Goal: Find specific page/section: Find specific page/section

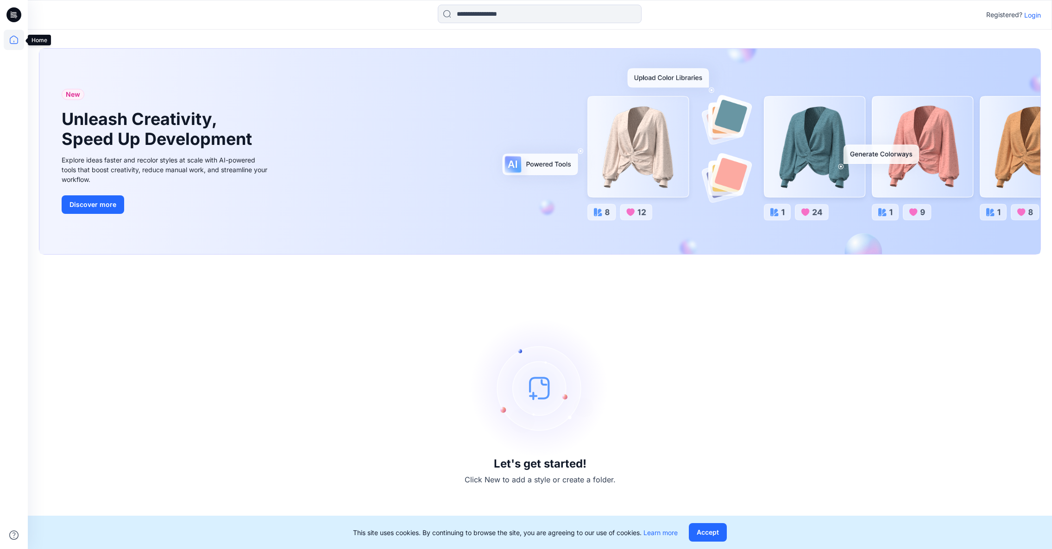
click at [17, 38] on icon at bounding box center [14, 40] width 8 height 8
click at [13, 10] on icon at bounding box center [13, 14] width 15 height 15
click at [16, 39] on icon at bounding box center [14, 40] width 20 height 20
click at [14, 35] on icon at bounding box center [14, 40] width 20 height 20
click at [1033, 13] on p "Login" at bounding box center [1032, 15] width 17 height 10
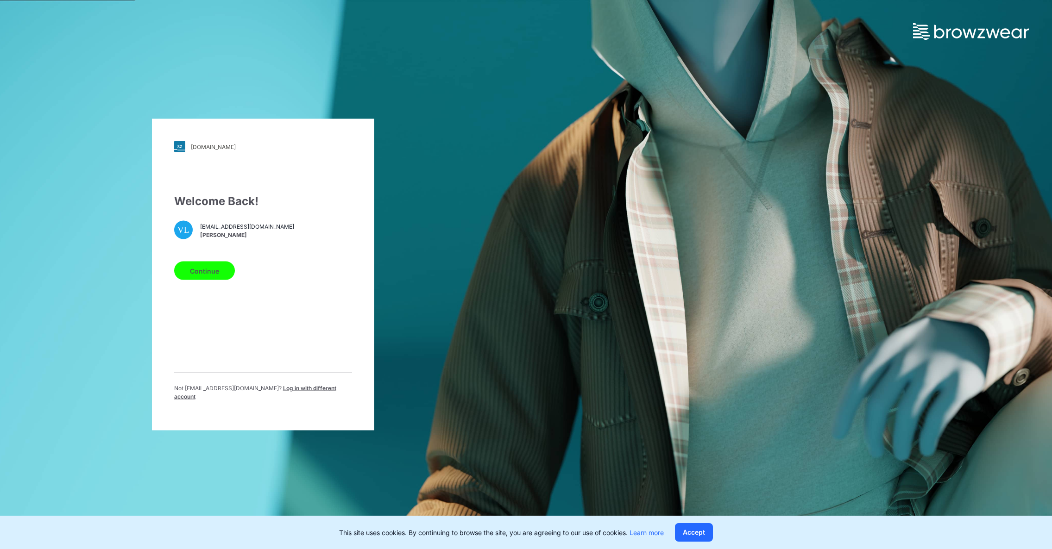
click at [206, 274] on button "Continue" at bounding box center [204, 271] width 61 height 19
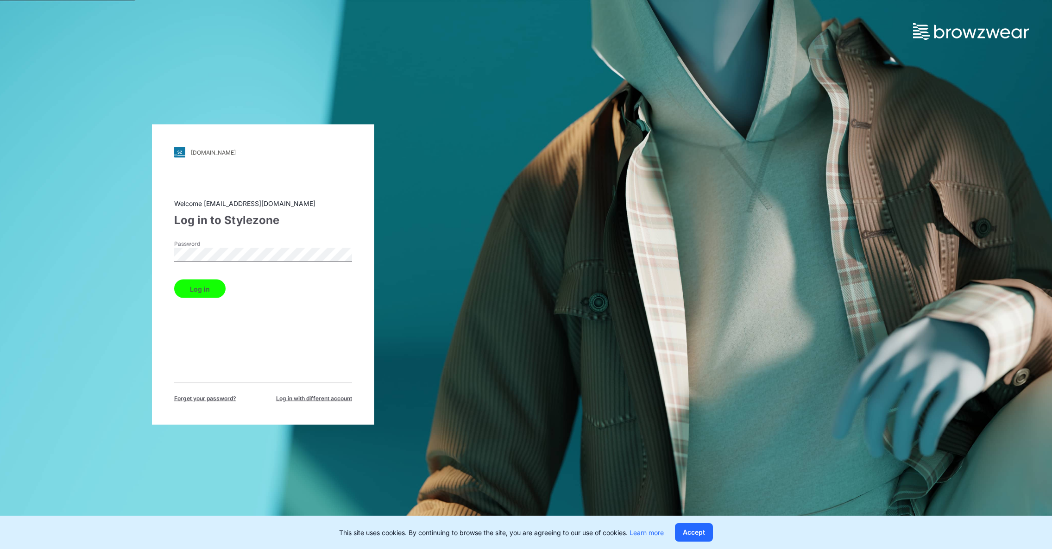
click at [207, 290] on button "Log in" at bounding box center [199, 289] width 51 height 19
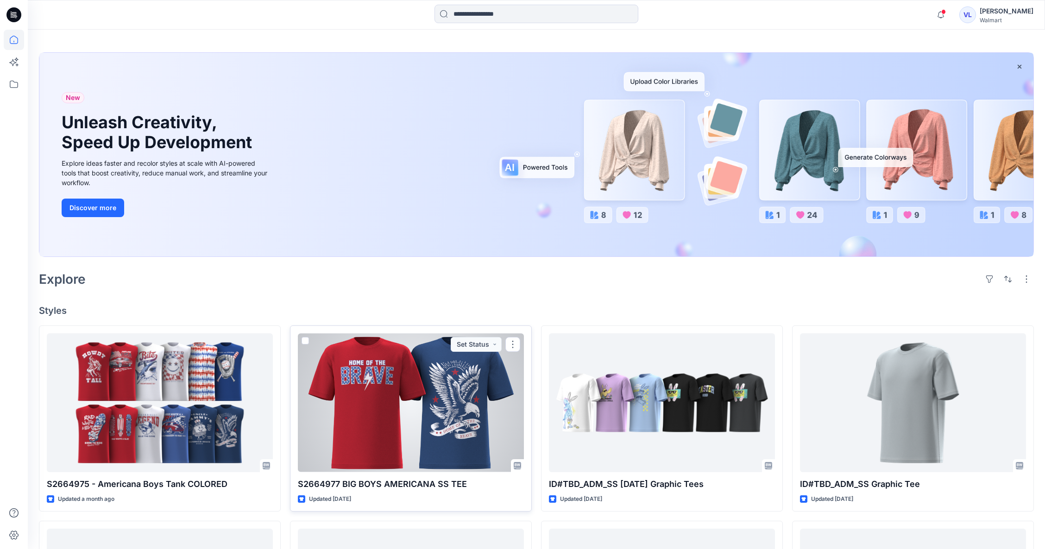
scroll to position [31, 0]
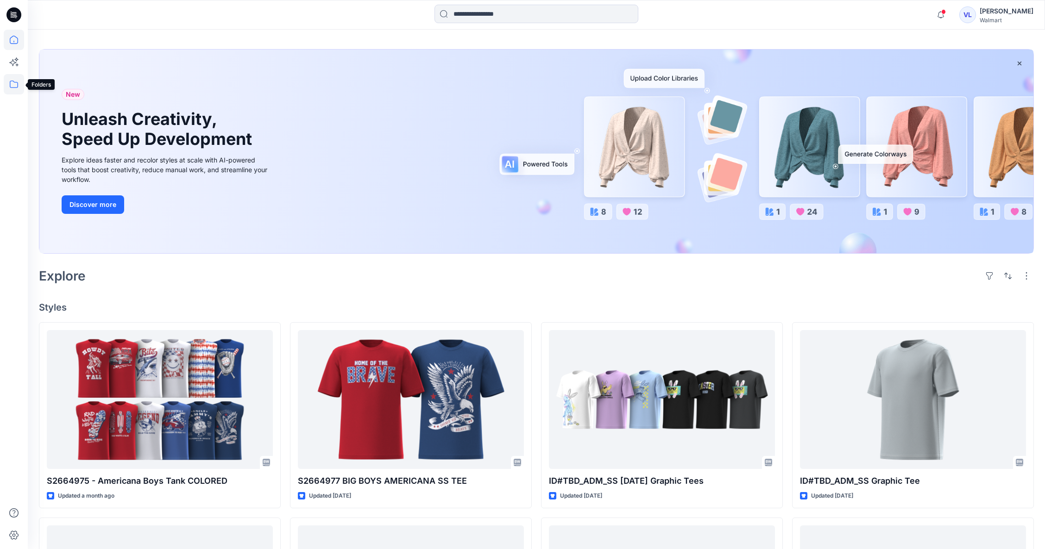
click at [14, 80] on icon at bounding box center [14, 84] width 20 height 20
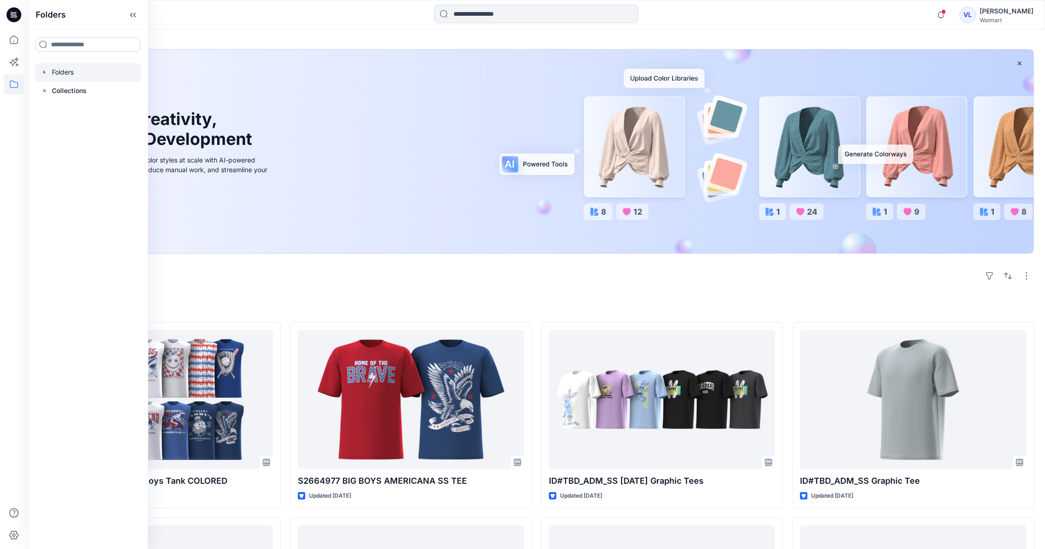
click at [70, 71] on div at bounding box center [88, 72] width 106 height 19
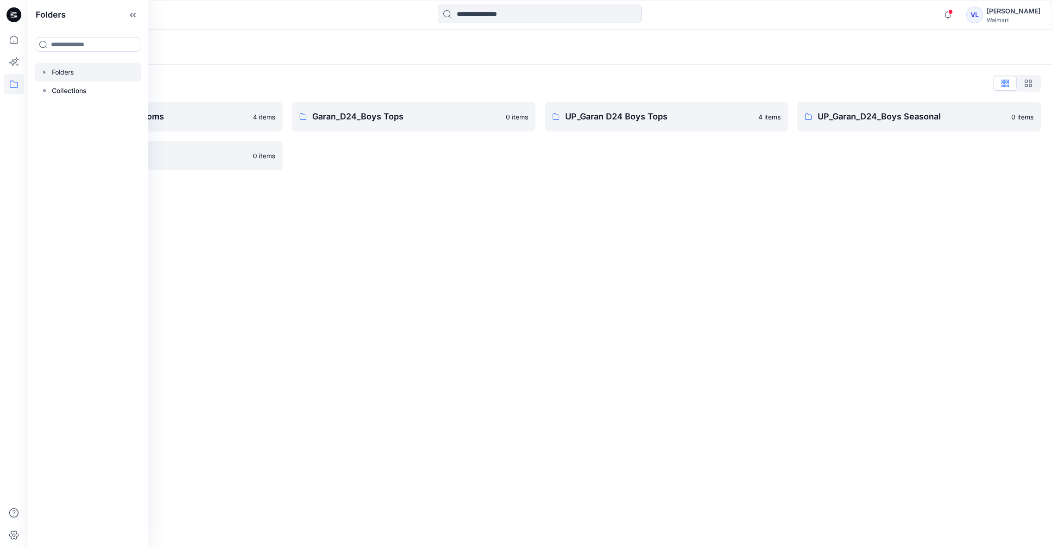
click at [511, 245] on div "Folders Folders List Garan_D24_Boys Bottoms 4 items UP_Garan/Uniforms 0 items G…" at bounding box center [540, 290] width 1024 height 520
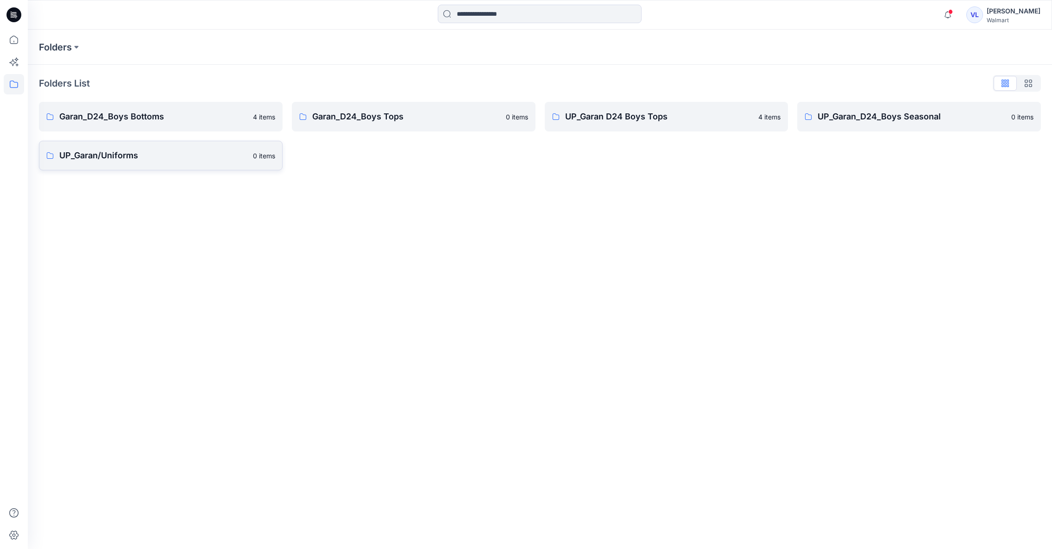
click at [137, 155] on p "UP_Garan/Uniforms" at bounding box center [153, 155] width 188 height 13
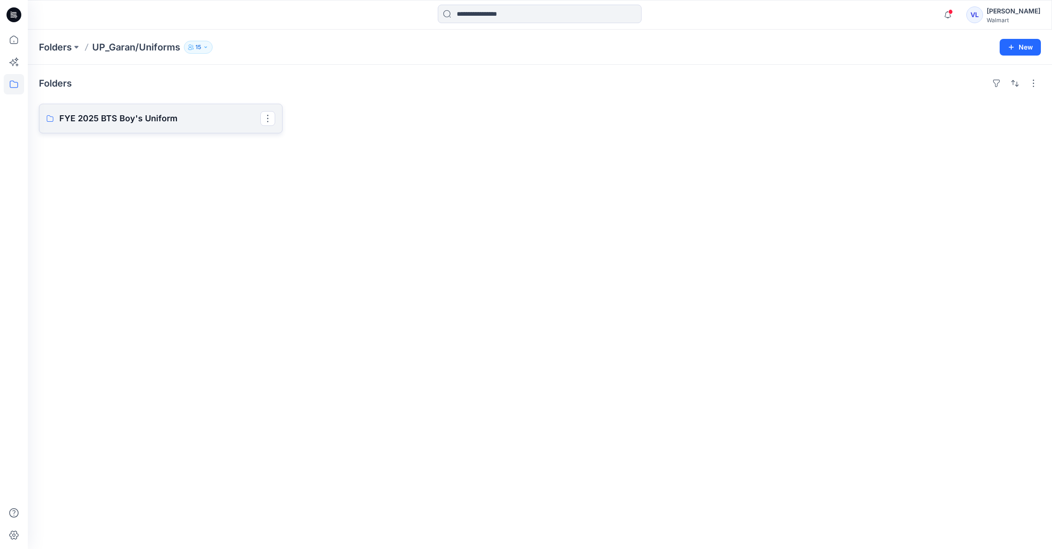
click at [157, 118] on p "FYE 2025 BTS Boy's Uniform" at bounding box center [159, 118] width 201 height 13
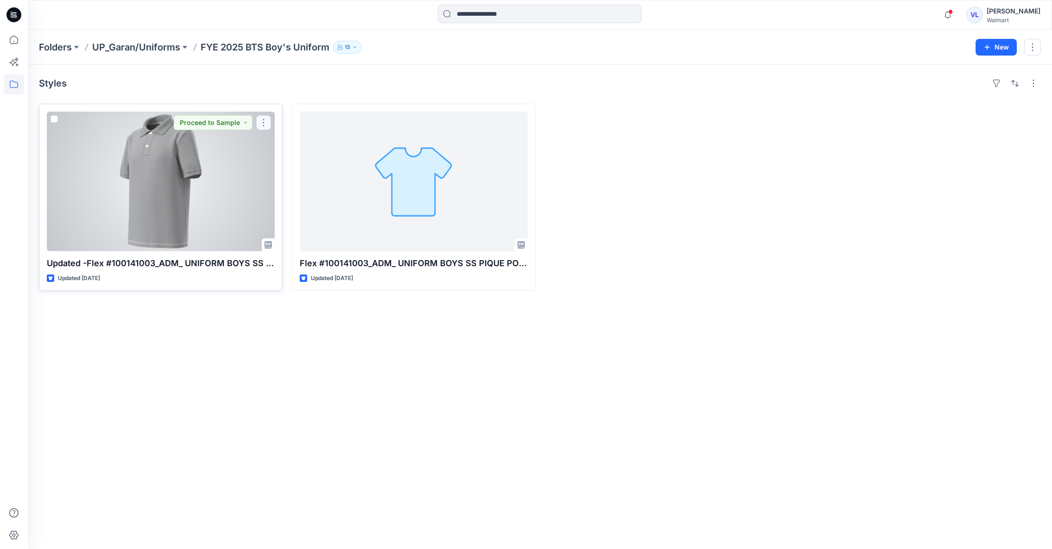
click at [264, 121] on button "button" at bounding box center [263, 122] width 15 height 15
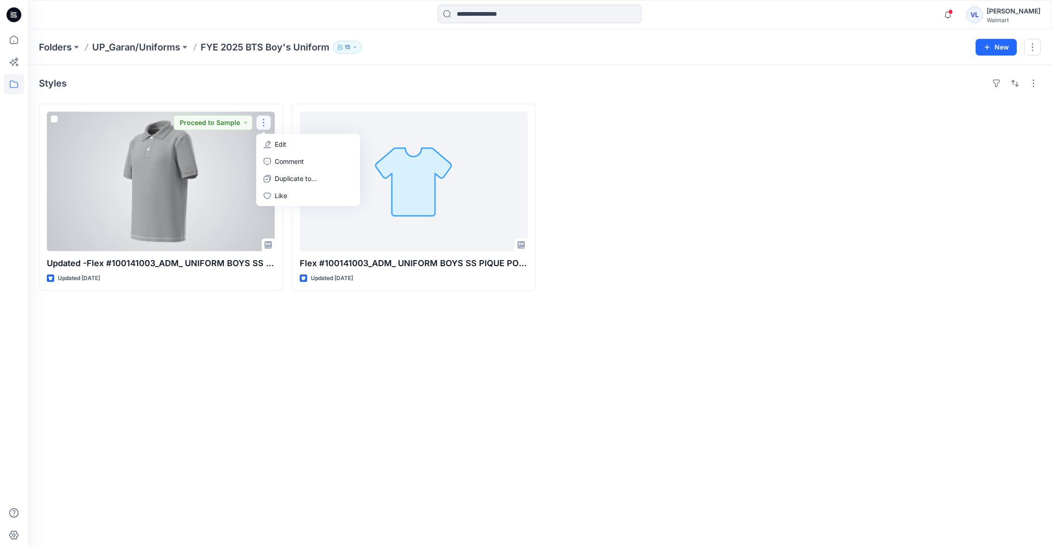
click at [205, 182] on div at bounding box center [161, 182] width 228 height 140
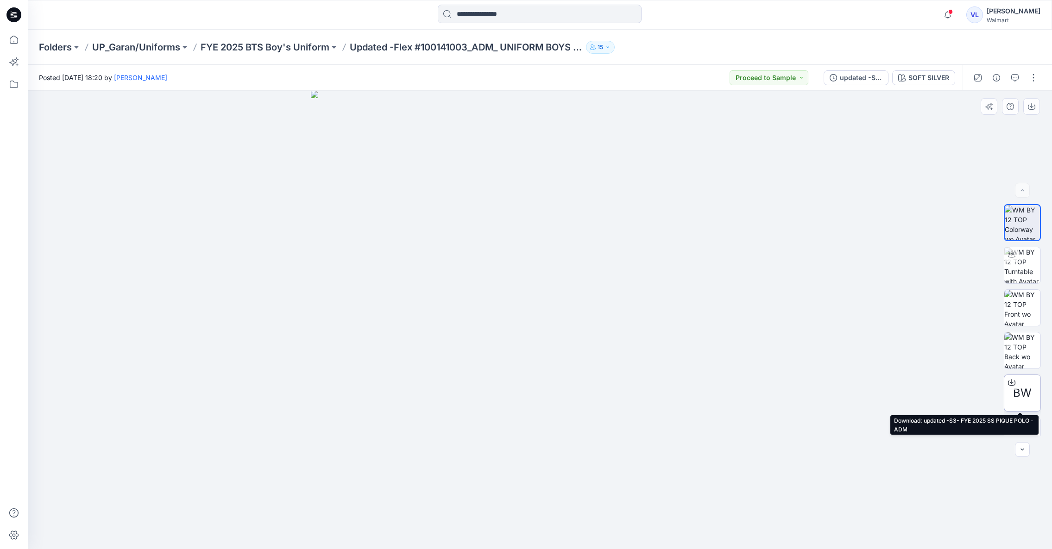
click at [1009, 382] on icon at bounding box center [1011, 381] width 4 height 5
click at [297, 46] on p "FYE 2025 BTS Boy's Uniform" at bounding box center [265, 47] width 129 height 13
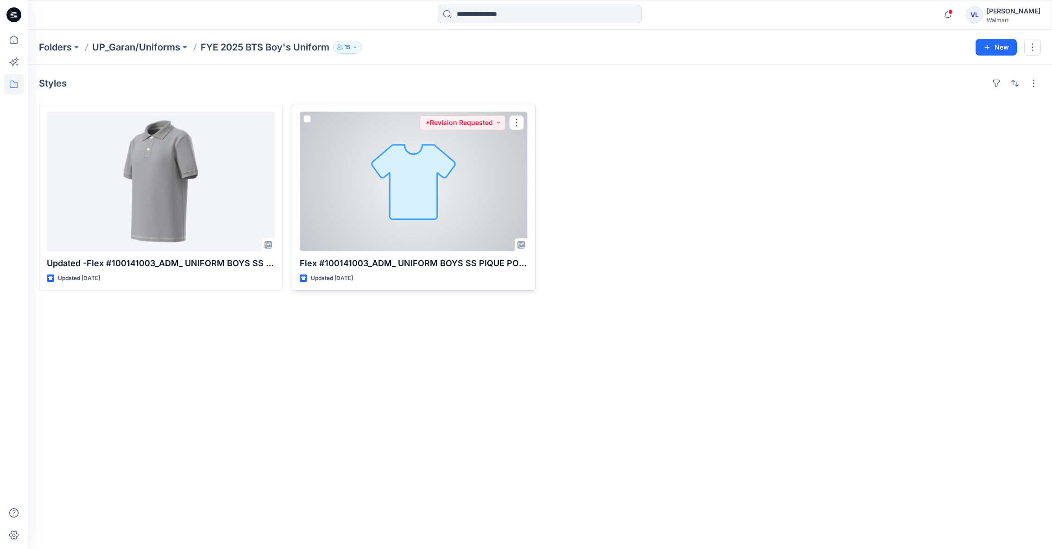
click at [490, 203] on div at bounding box center [414, 182] width 228 height 140
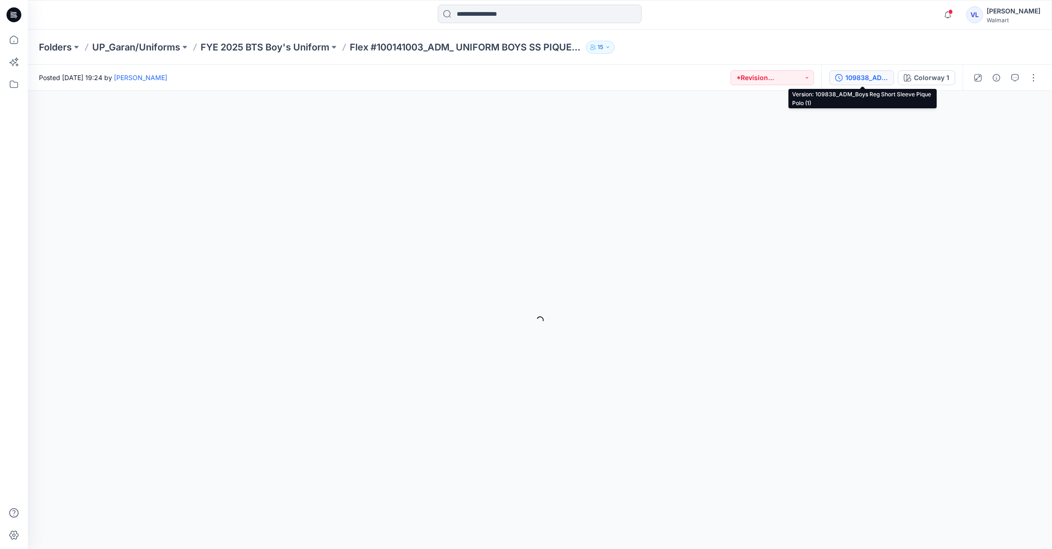
click at [865, 78] on div "109838_ADM_Boys Reg Short Sleeve Pique Polo (1)" at bounding box center [866, 78] width 43 height 10
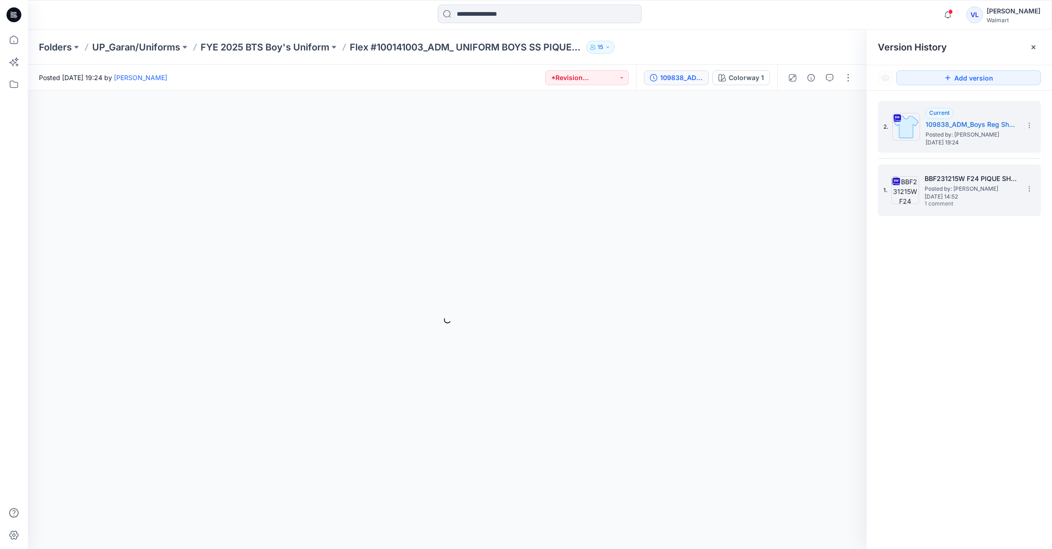
click at [975, 189] on span "Posted by: [PERSON_NAME]" at bounding box center [970, 188] width 93 height 9
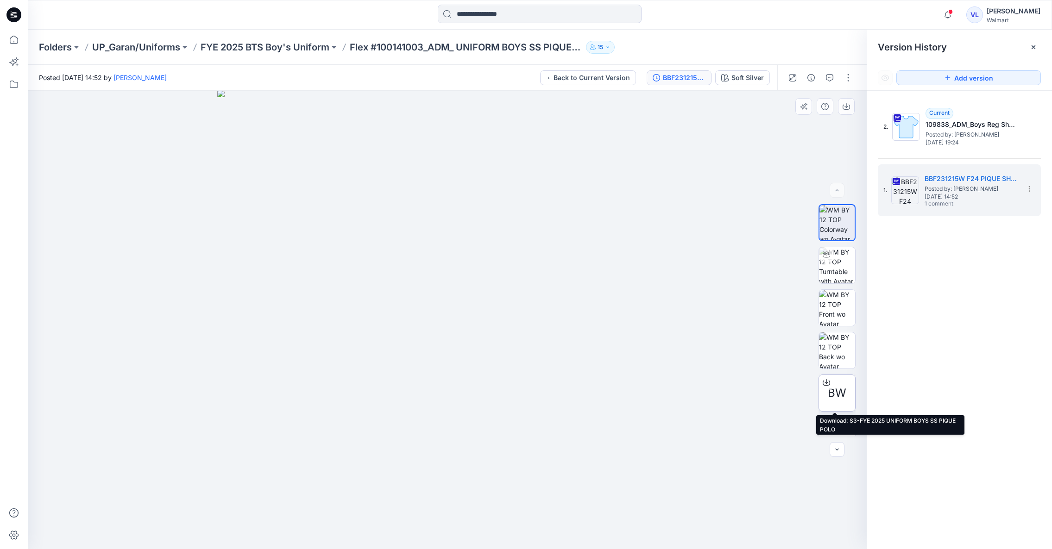
click at [825, 381] on icon at bounding box center [825, 382] width 7 height 7
click at [293, 45] on p "FYE 2025 BTS Boy's Uniform" at bounding box center [265, 47] width 129 height 13
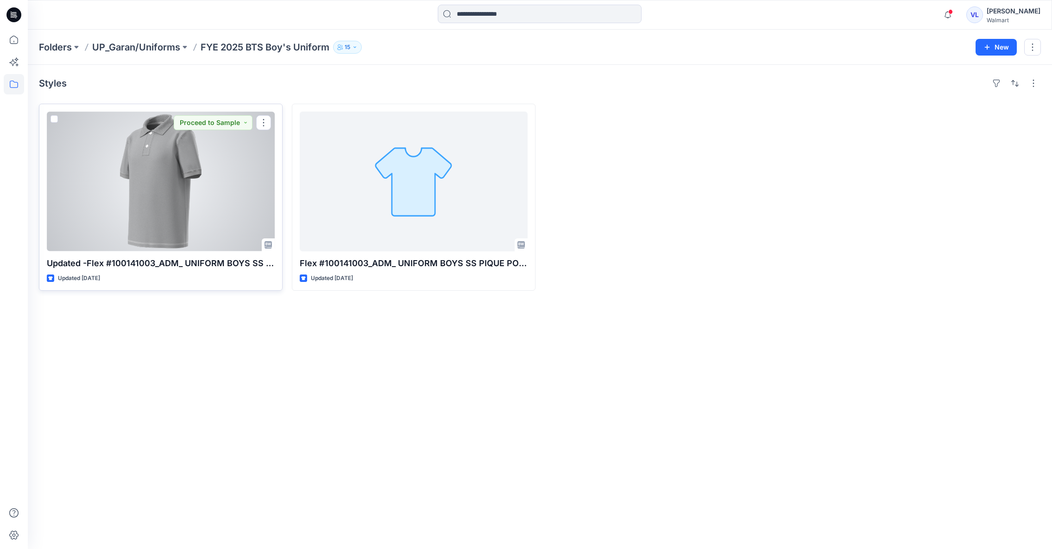
click at [227, 210] on div at bounding box center [161, 182] width 228 height 140
